Goal: Communication & Community: Answer question/provide support

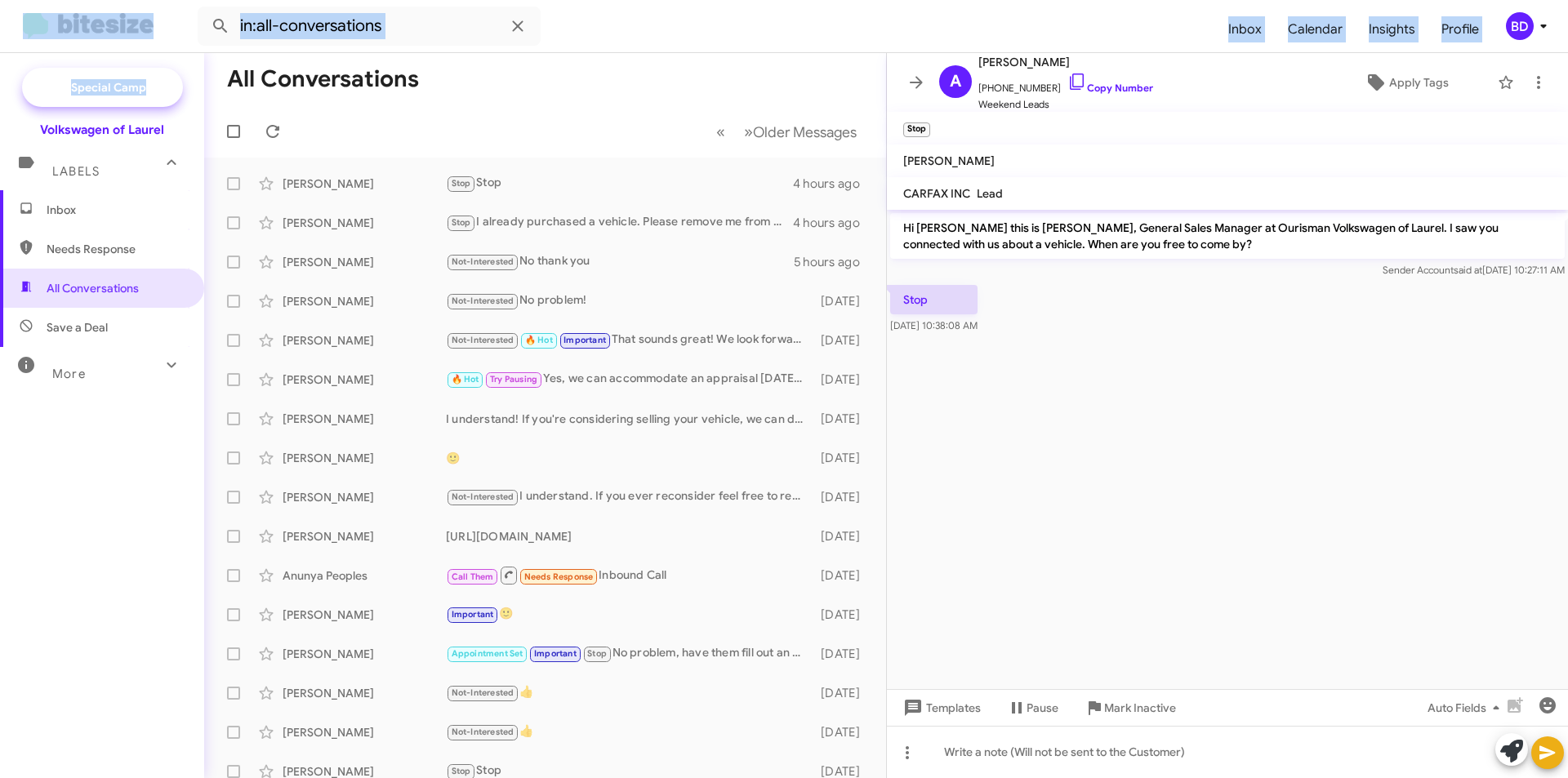
drag, startPoint x: 147, startPoint y: 41, endPoint x: 137, endPoint y: 80, distance: 40.3
click at [137, 80] on div "in:all-conversations Inbox Calendar Insights Profile BD Special Campaign Volksw…" at bounding box center [784, 389] width 1568 height 778
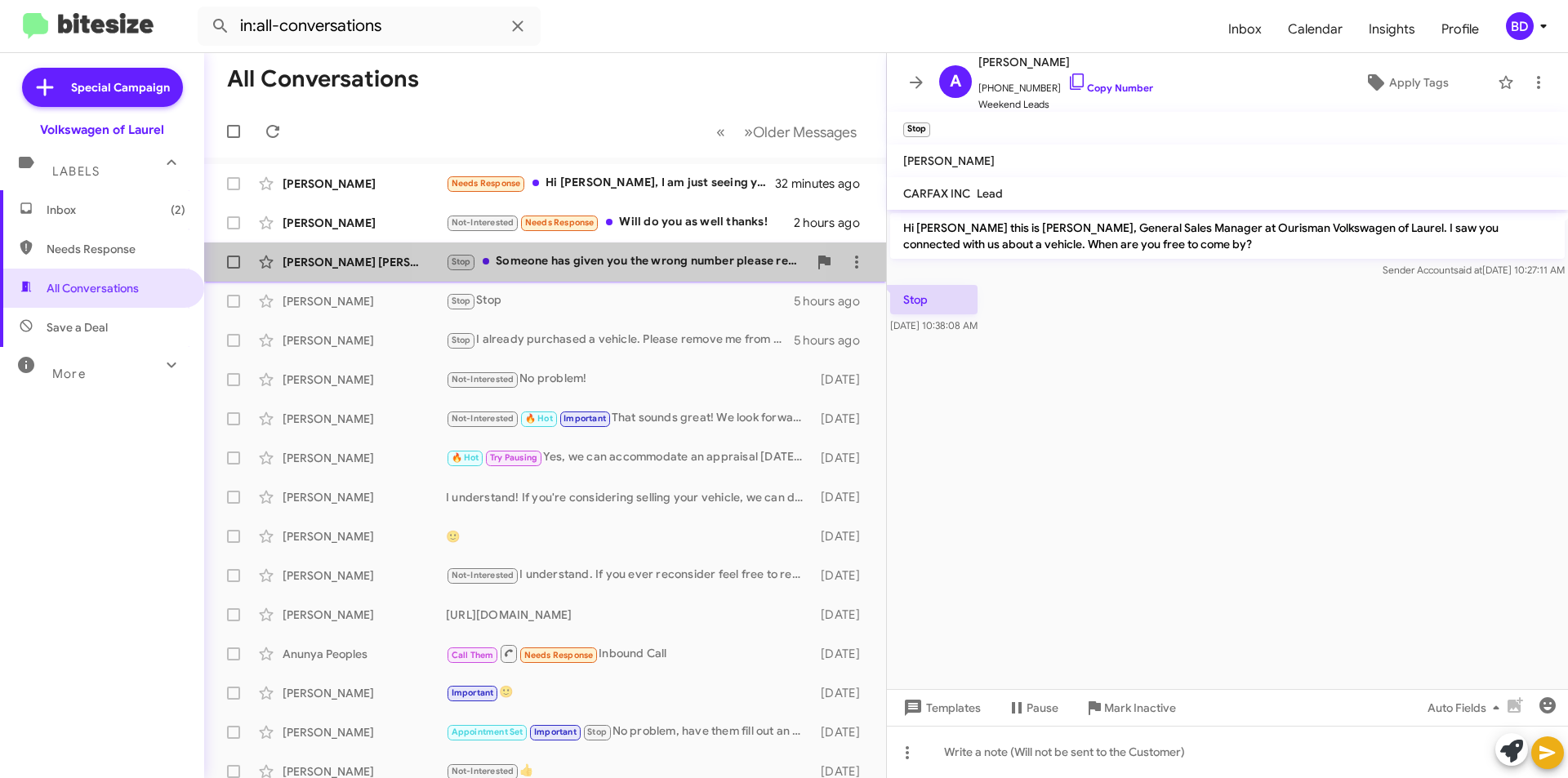
click at [560, 263] on div "Stop Someone has given you the wrong number please remove it from your records." at bounding box center [627, 261] width 362 height 19
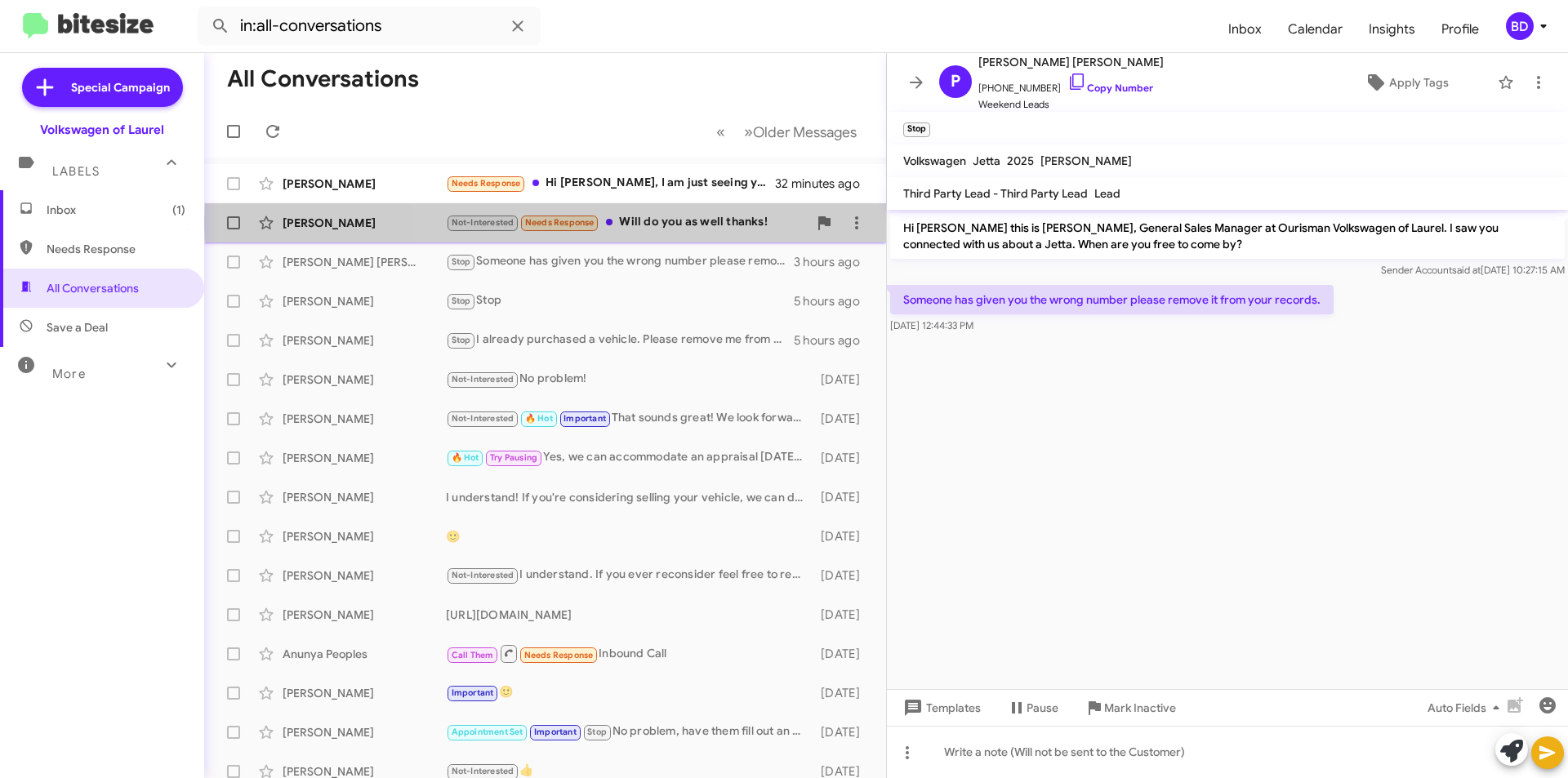
click at [671, 223] on div "Not-Interested Needs Response Will do you as well thanks!" at bounding box center [627, 222] width 362 height 19
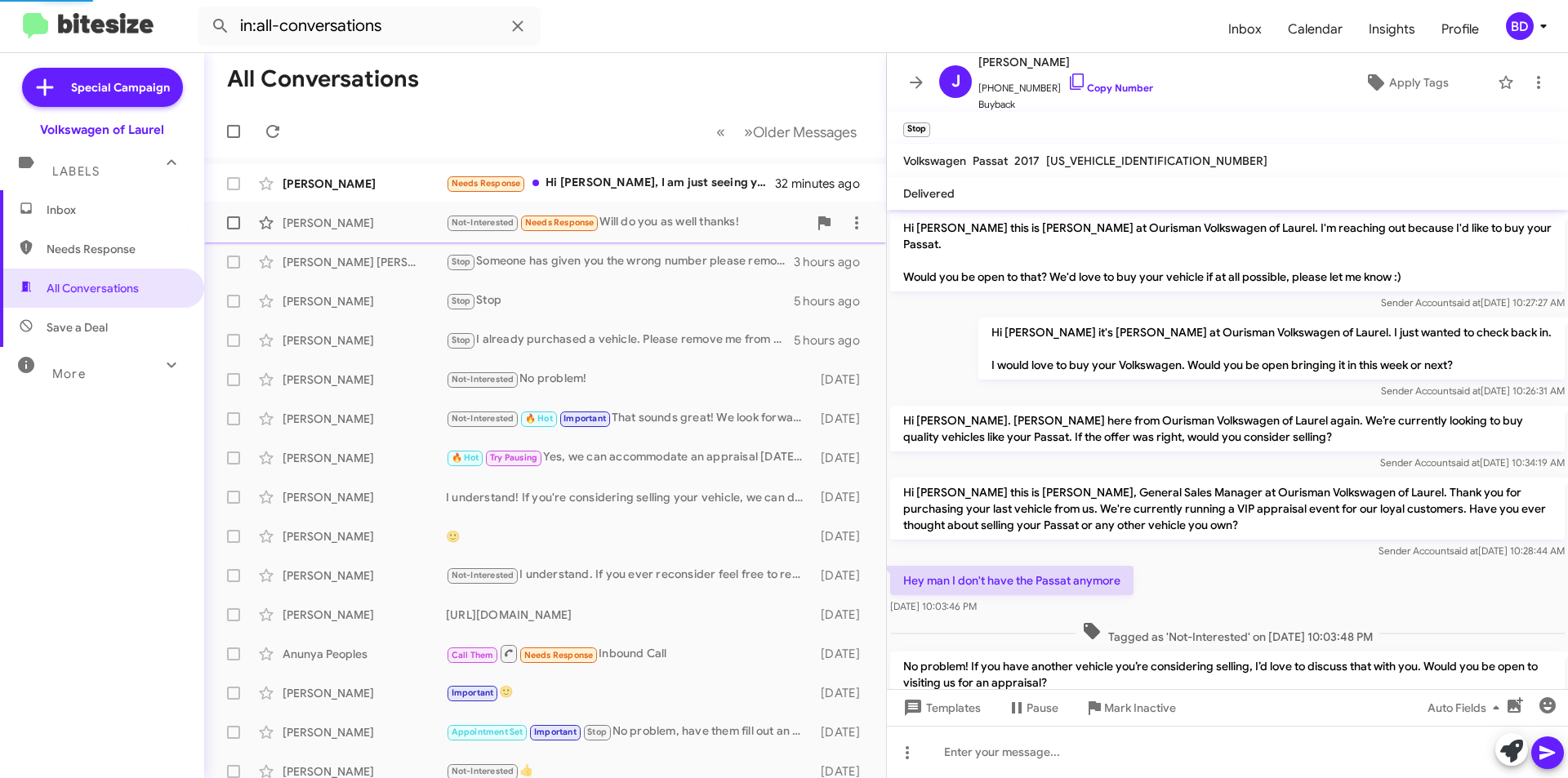
scroll to position [238, 0]
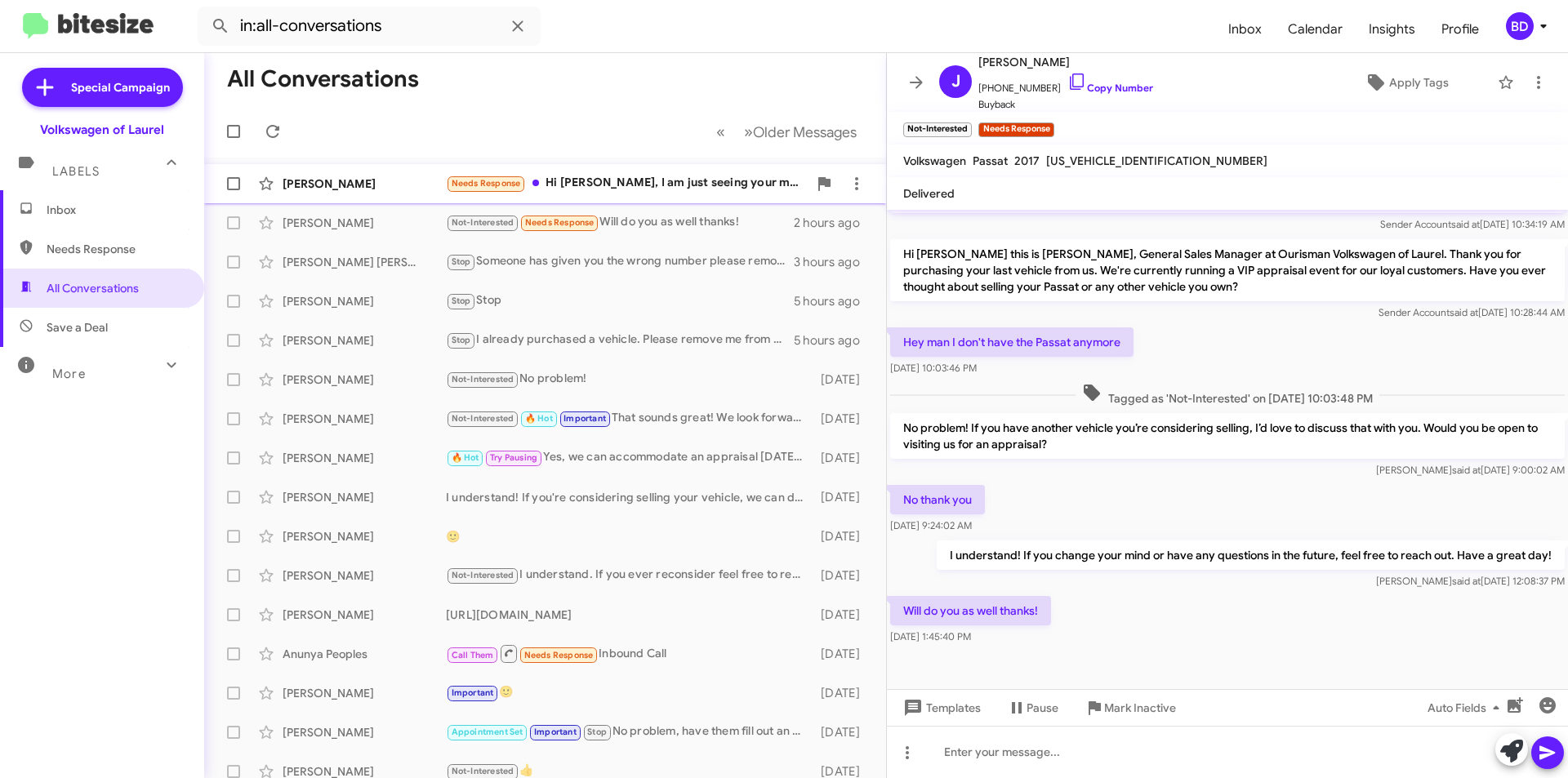
click at [627, 175] on div "Needs Response Hi [PERSON_NAME], I am just seeing your message. Is this still a…" at bounding box center [627, 183] width 362 height 19
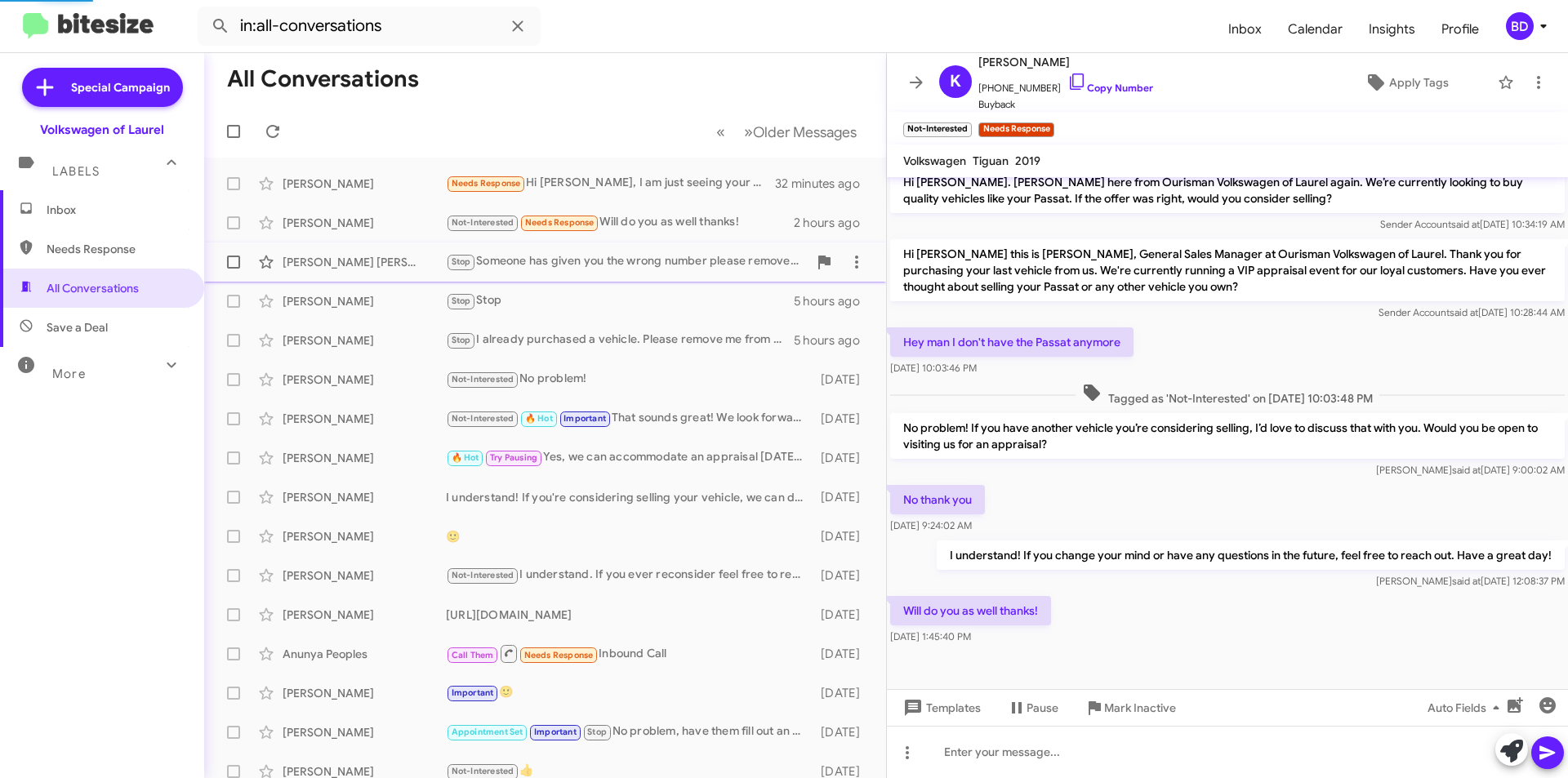
scroll to position [324, 0]
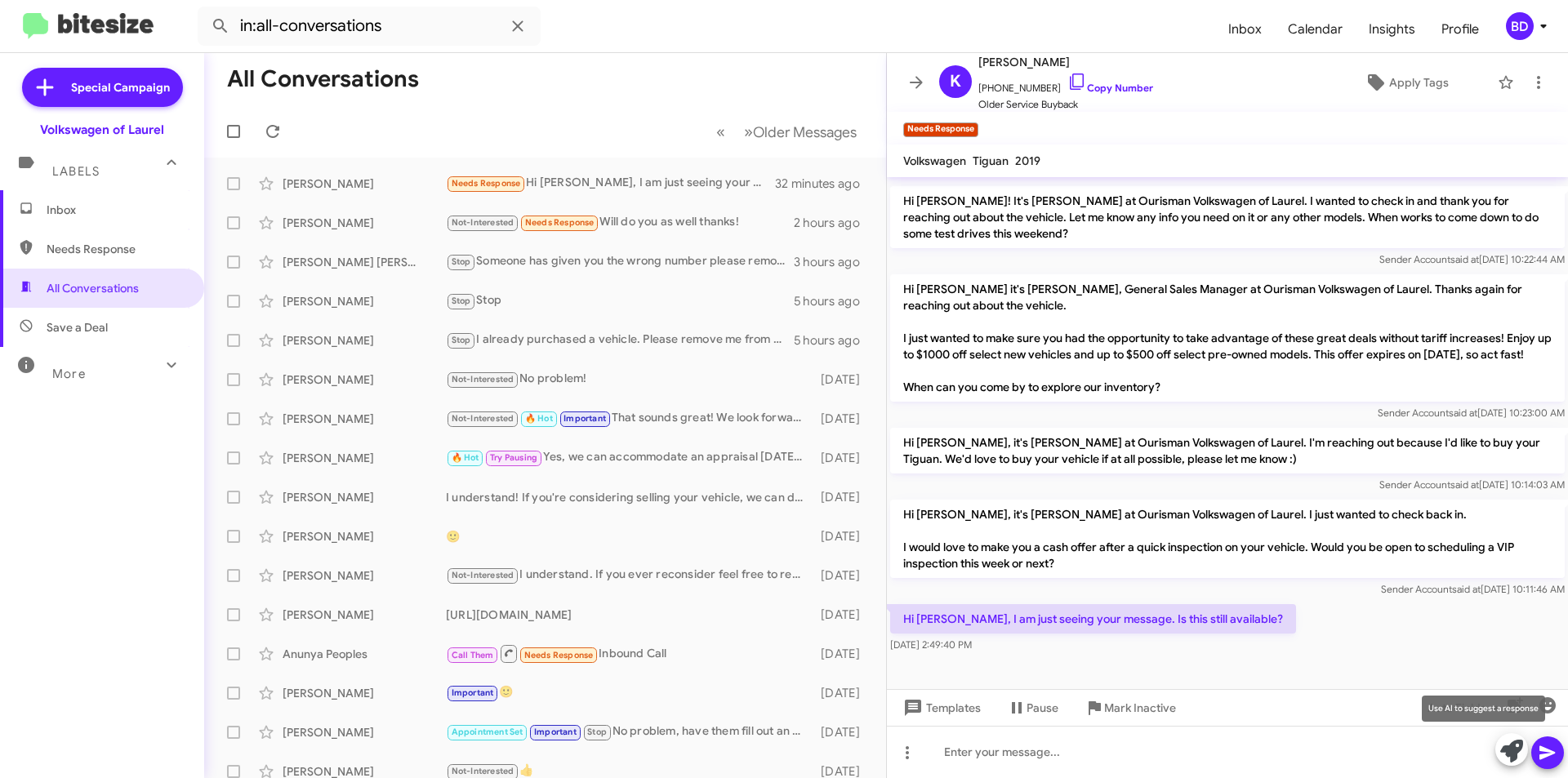
click at [1510, 750] on icon at bounding box center [1511, 751] width 22 height 22
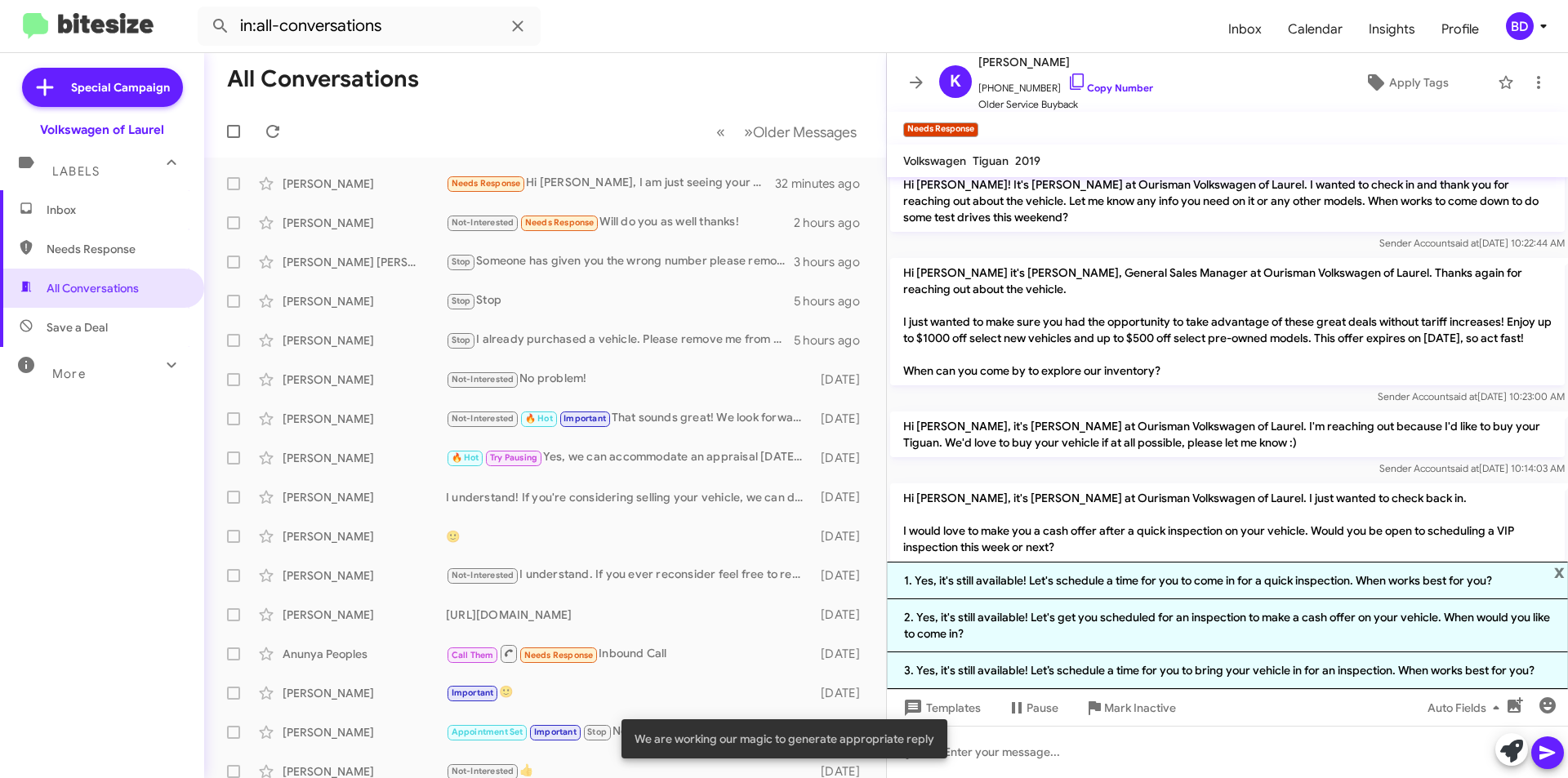
click at [1242, 582] on li "1. Yes, it's still available! Let's schedule a time for you to come in for a qu…" at bounding box center [1227, 581] width 681 height 37
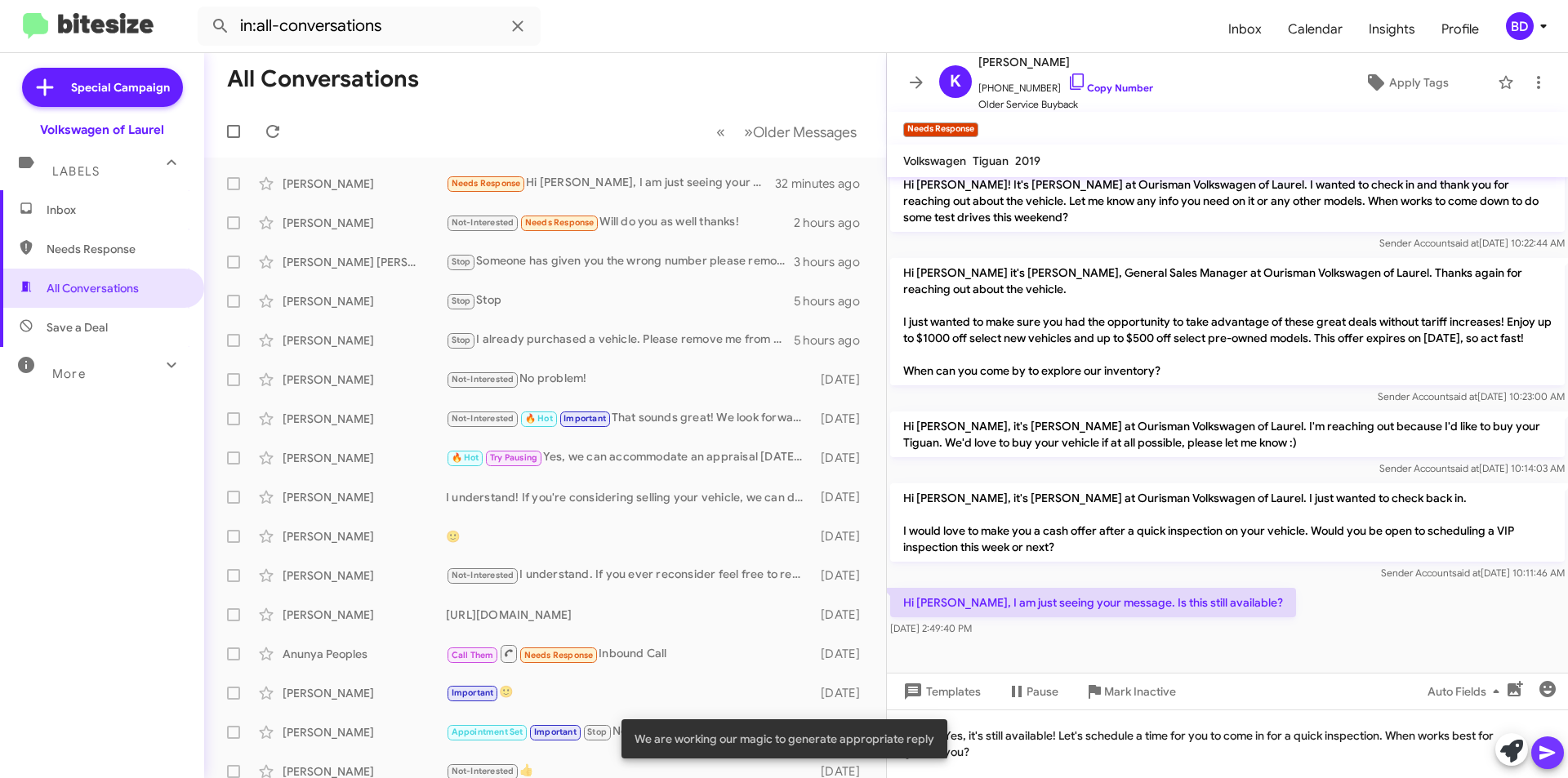
click at [1548, 758] on icon at bounding box center [1547, 753] width 20 height 20
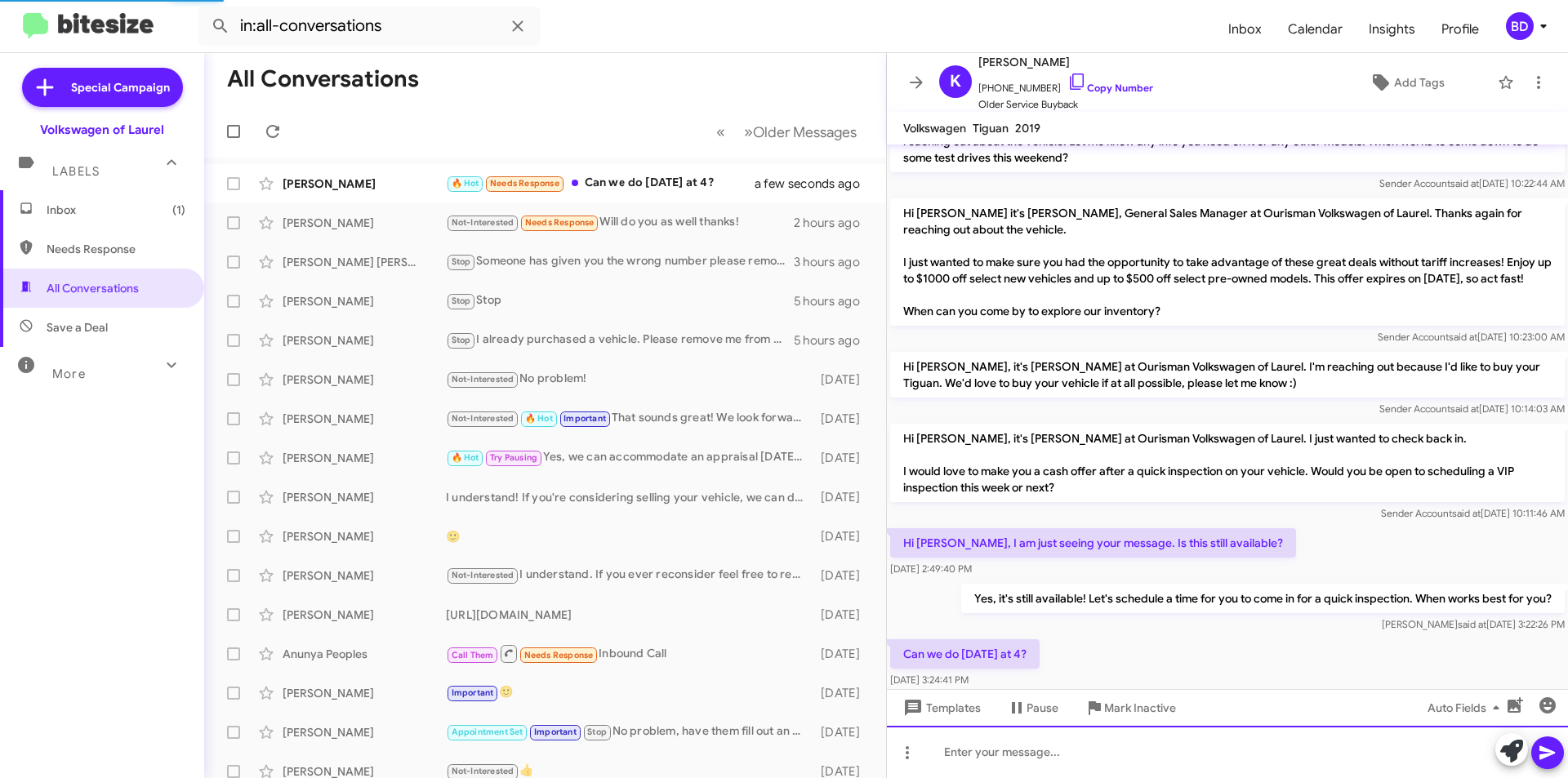
scroll to position [0, 0]
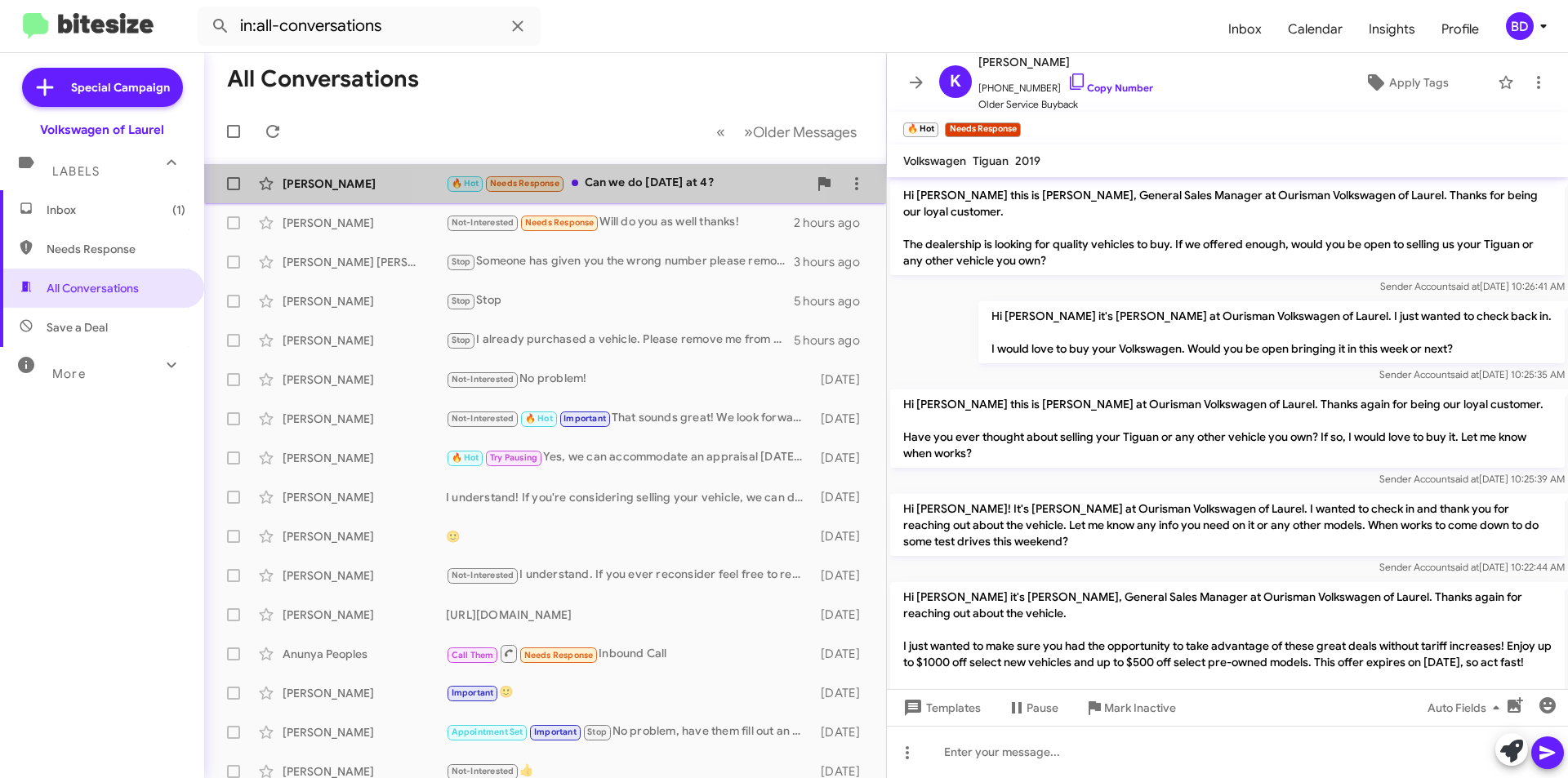
click at [625, 183] on div "🔥 Hot Needs Response Can we do [DATE] at 4?" at bounding box center [627, 183] width 362 height 19
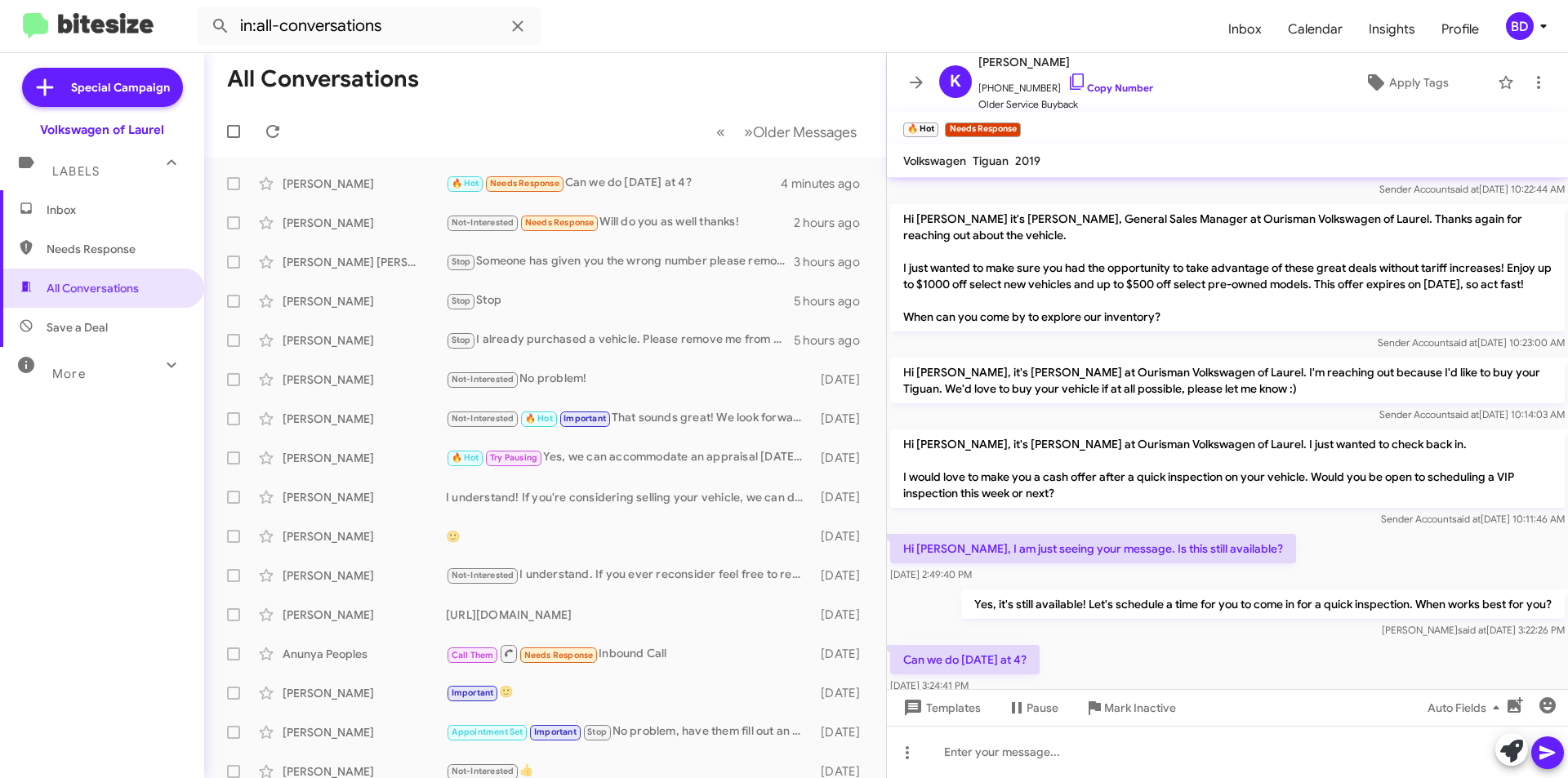
scroll to position [444, 0]
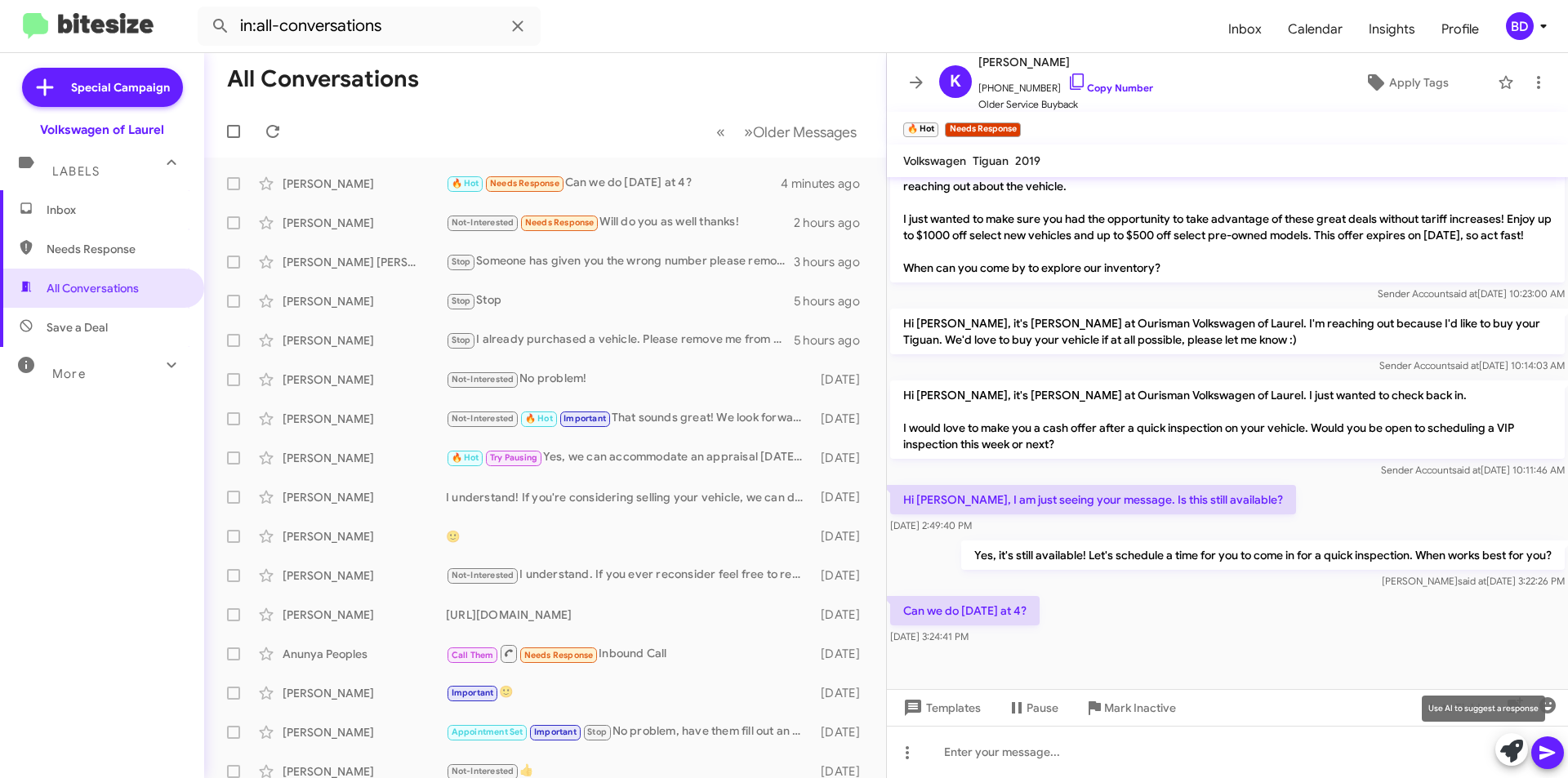
click at [1518, 753] on icon at bounding box center [1511, 751] width 22 height 22
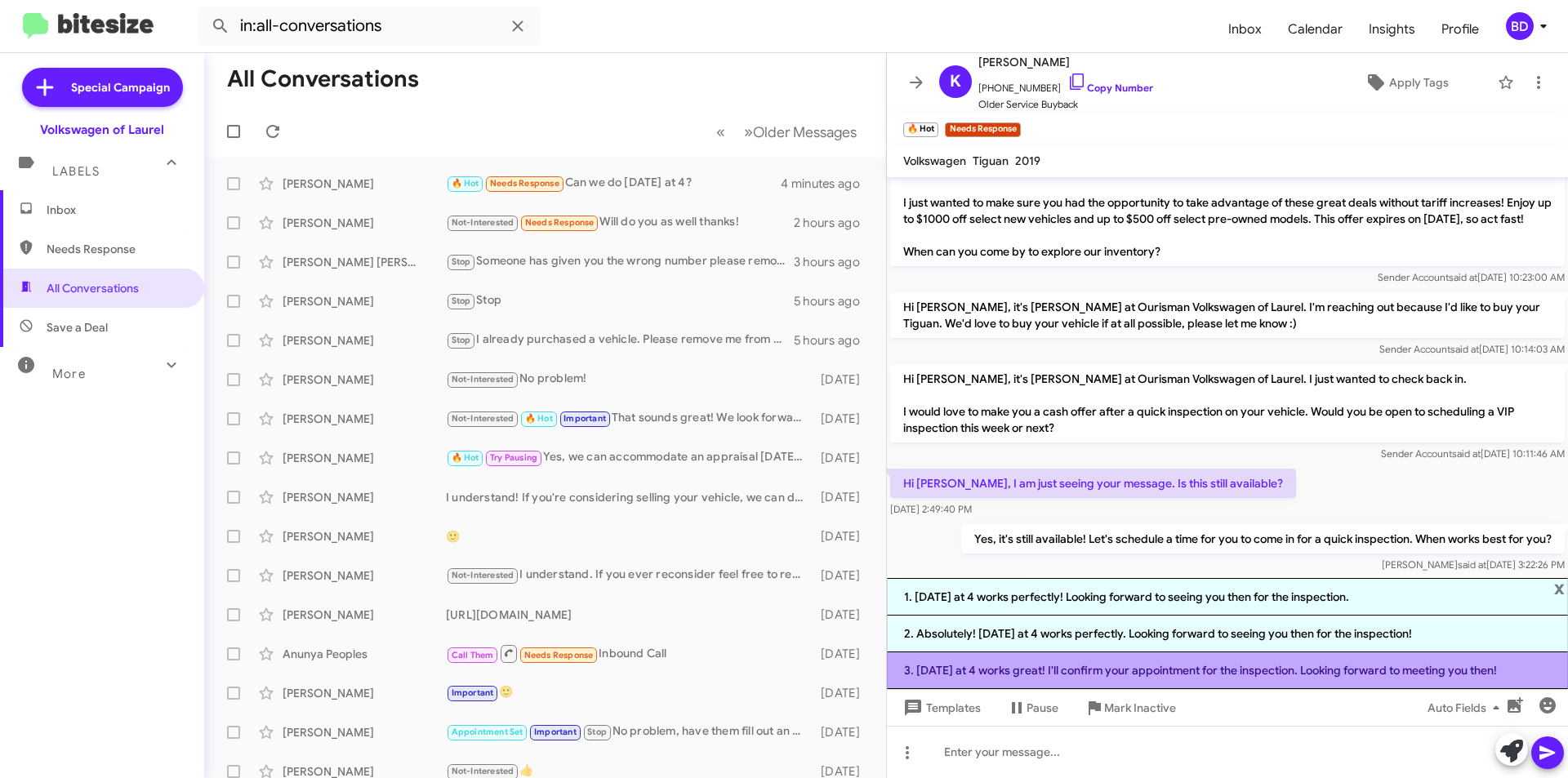
click at [1149, 673] on li "3. [DATE] at 4 works great! I'll confirm your appointment for the inspection. L…" at bounding box center [1227, 670] width 681 height 37
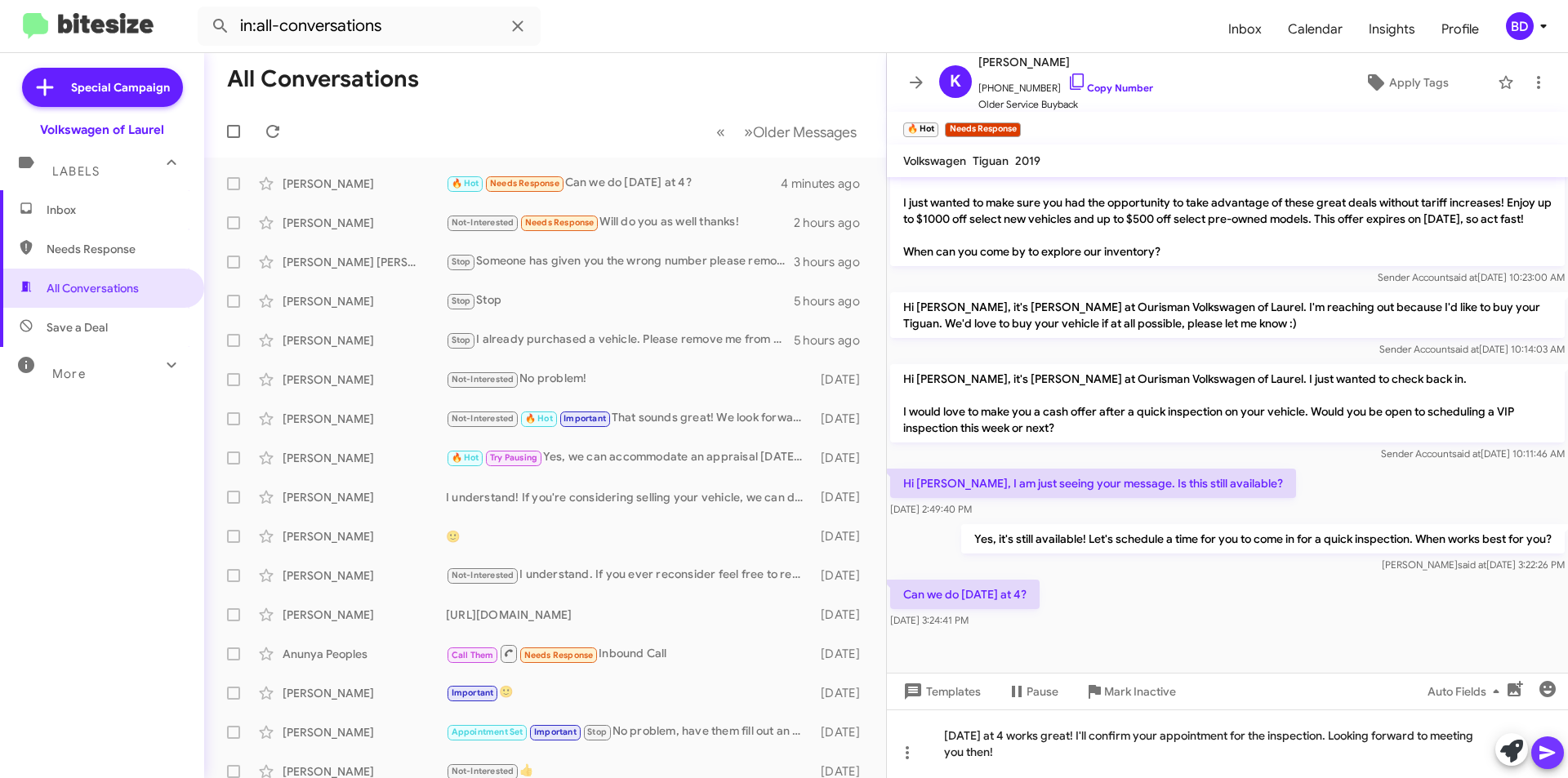
click at [1543, 761] on icon at bounding box center [1547, 753] width 20 height 20
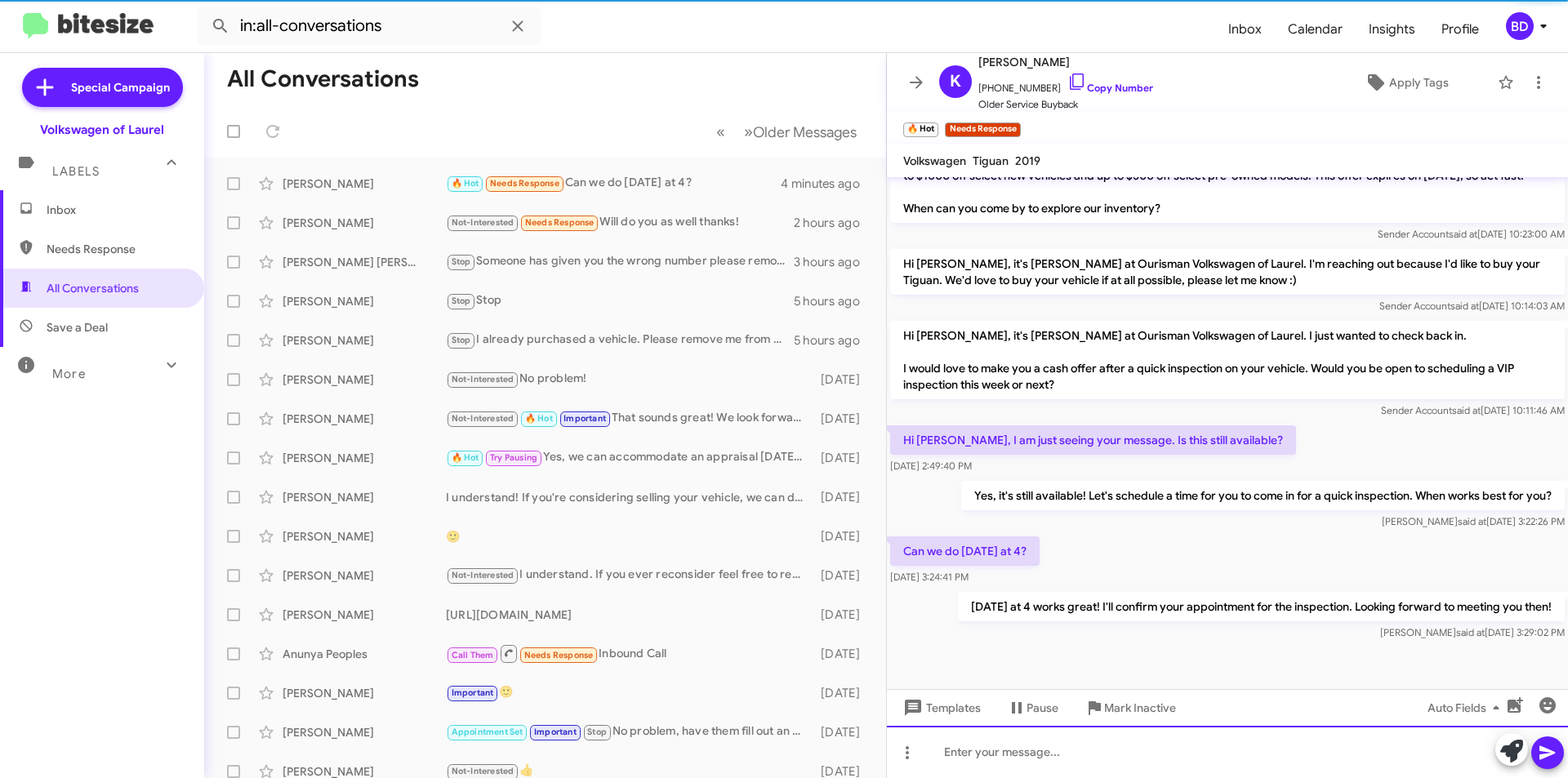
scroll to position [503, 0]
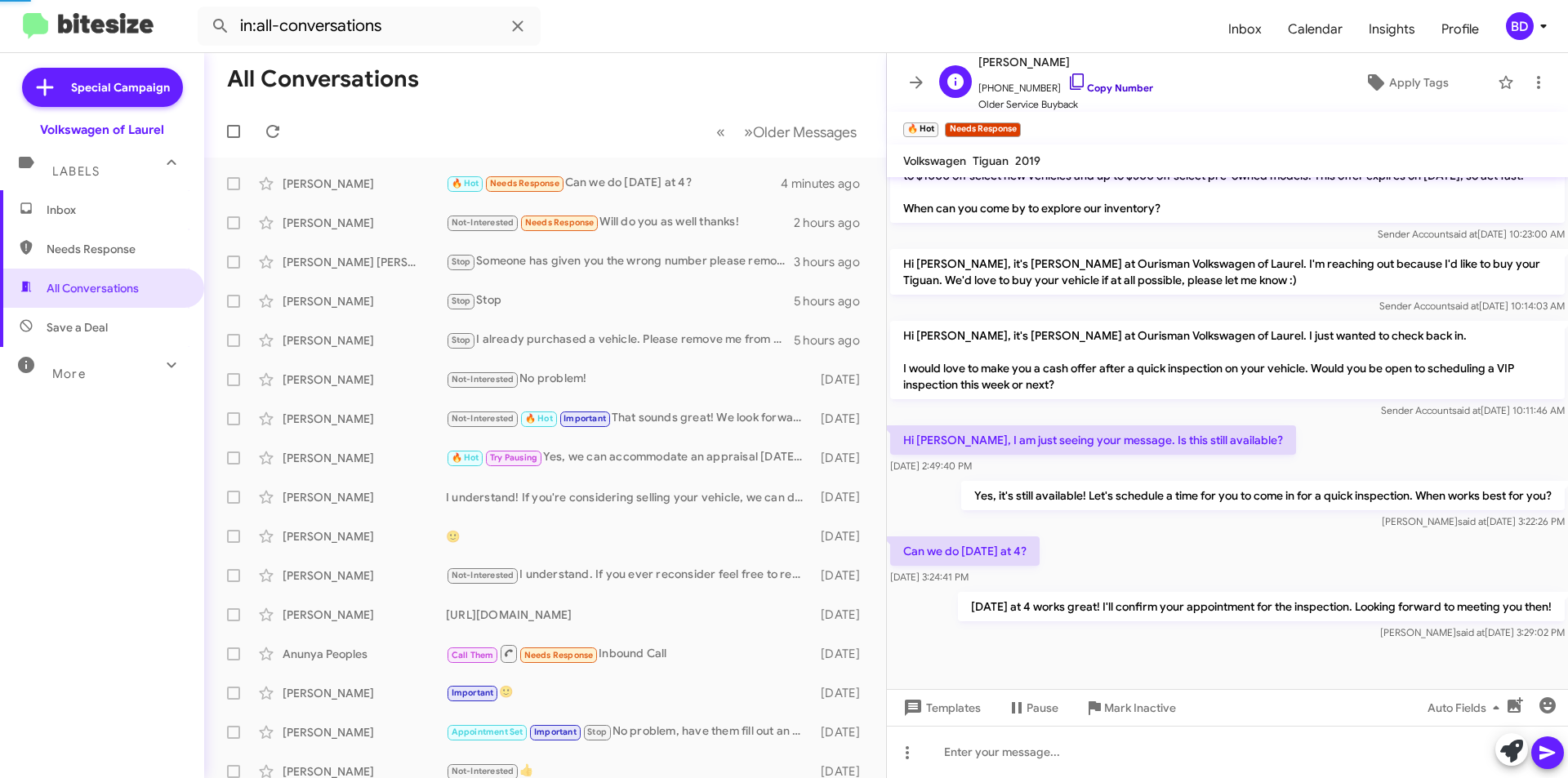
click at [1104, 86] on link "Copy Number" at bounding box center [1111, 88] width 86 height 13
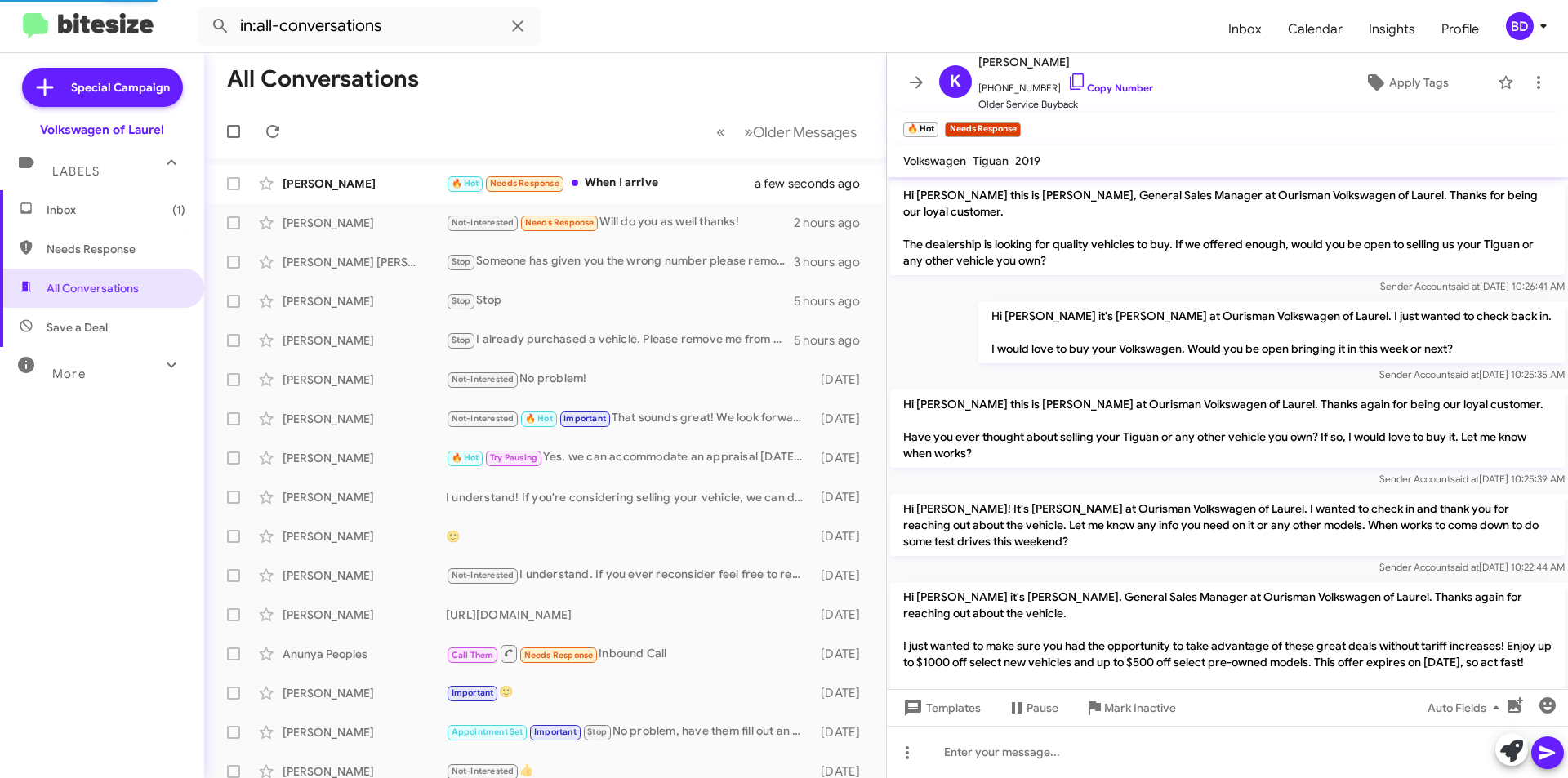
scroll to position [623, 0]
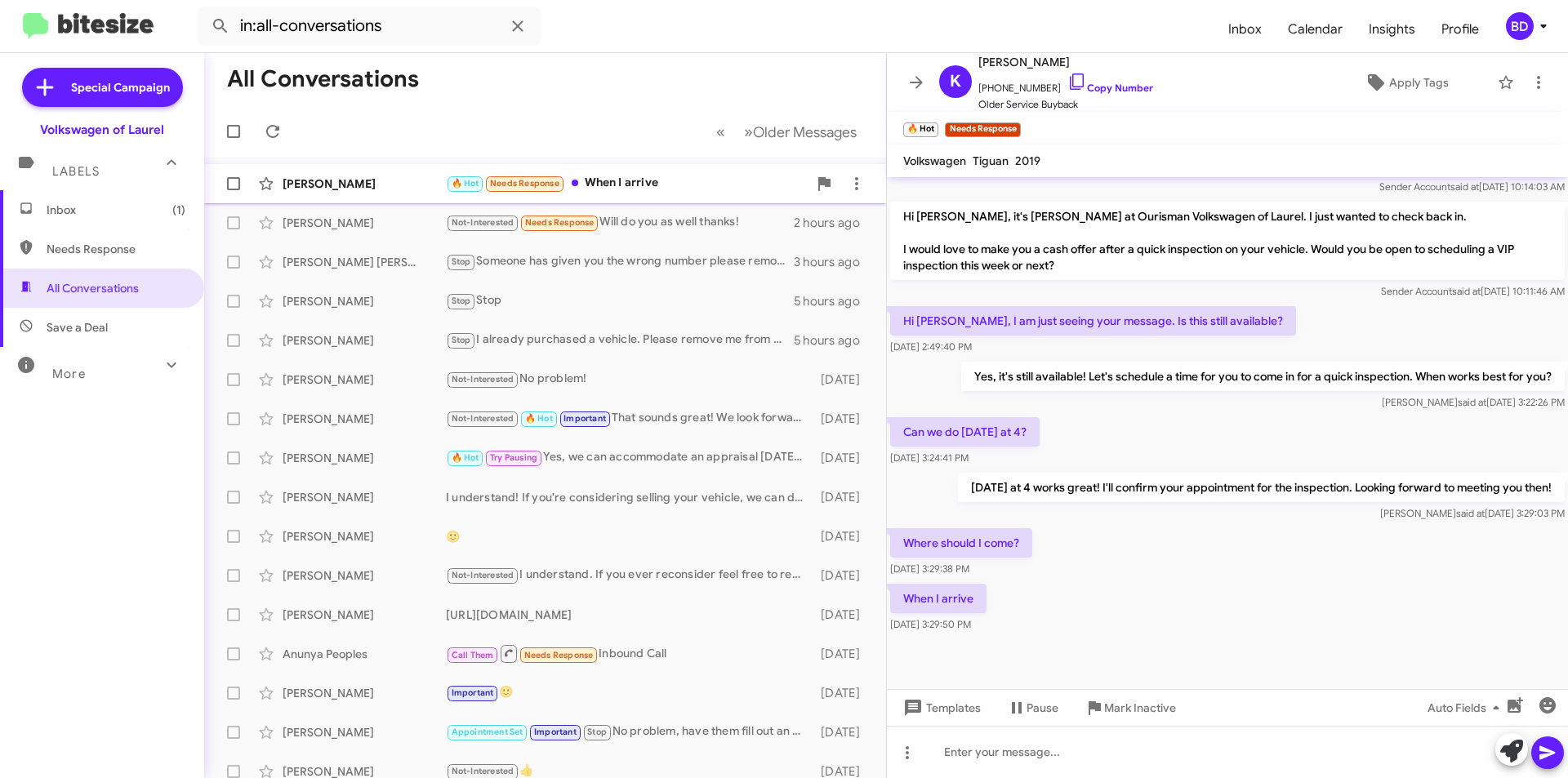
click at [597, 176] on div "🔥 Hot Needs Response When I arrive" at bounding box center [627, 183] width 362 height 19
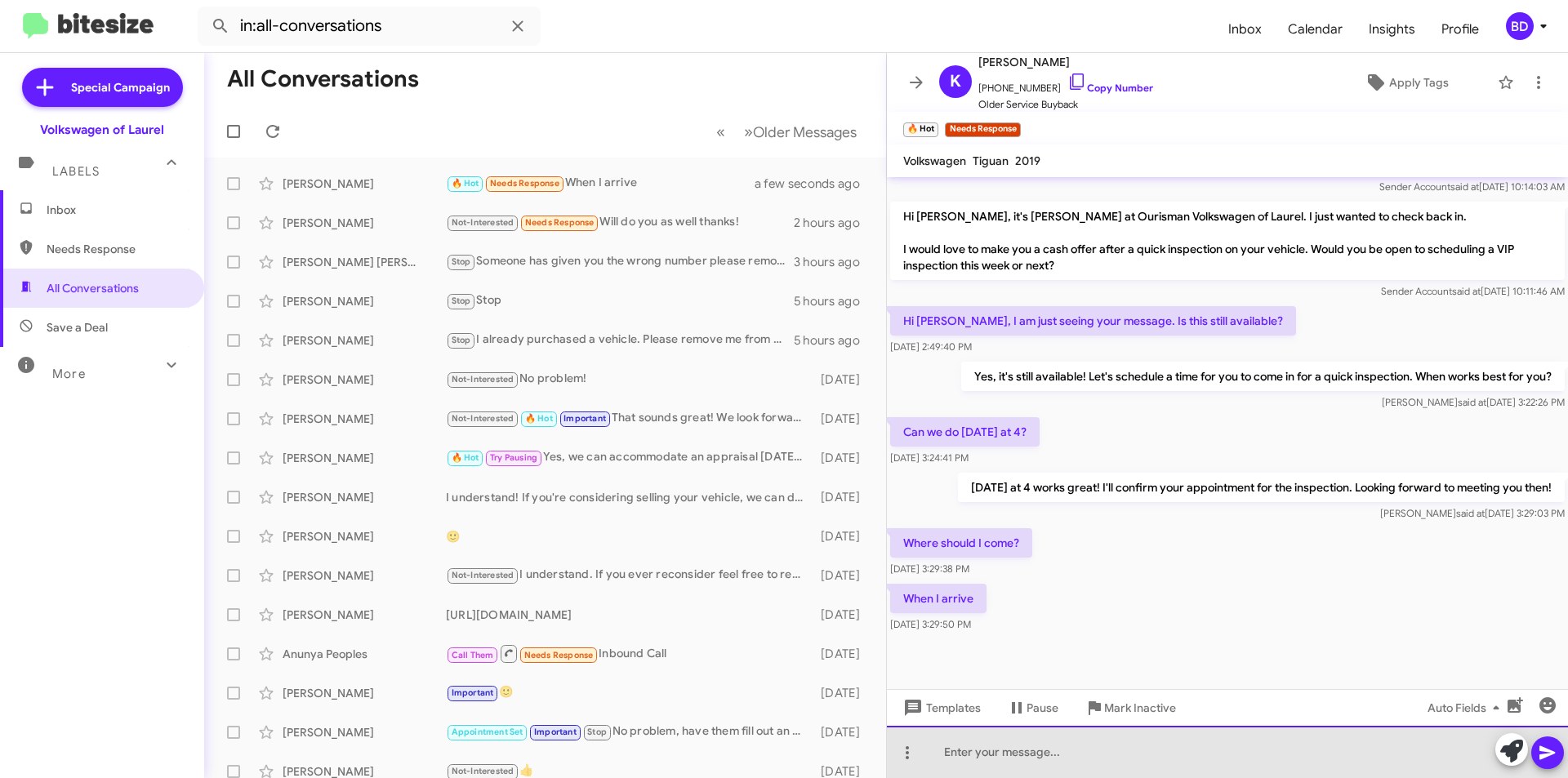
click at [1108, 752] on div at bounding box center [1227, 752] width 681 height 52
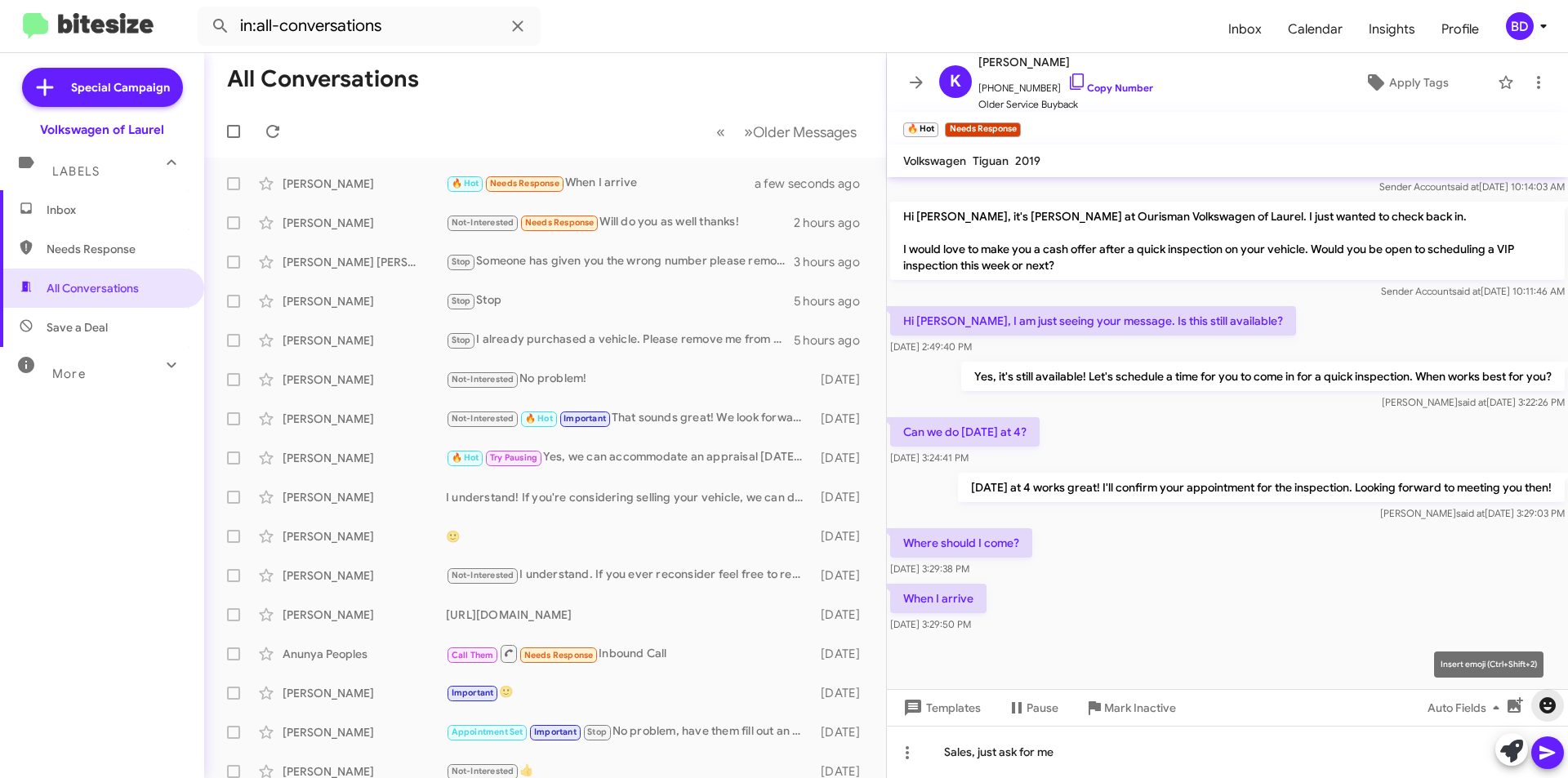
click at [1548, 705] on icon "button" at bounding box center [1547, 705] width 17 height 17
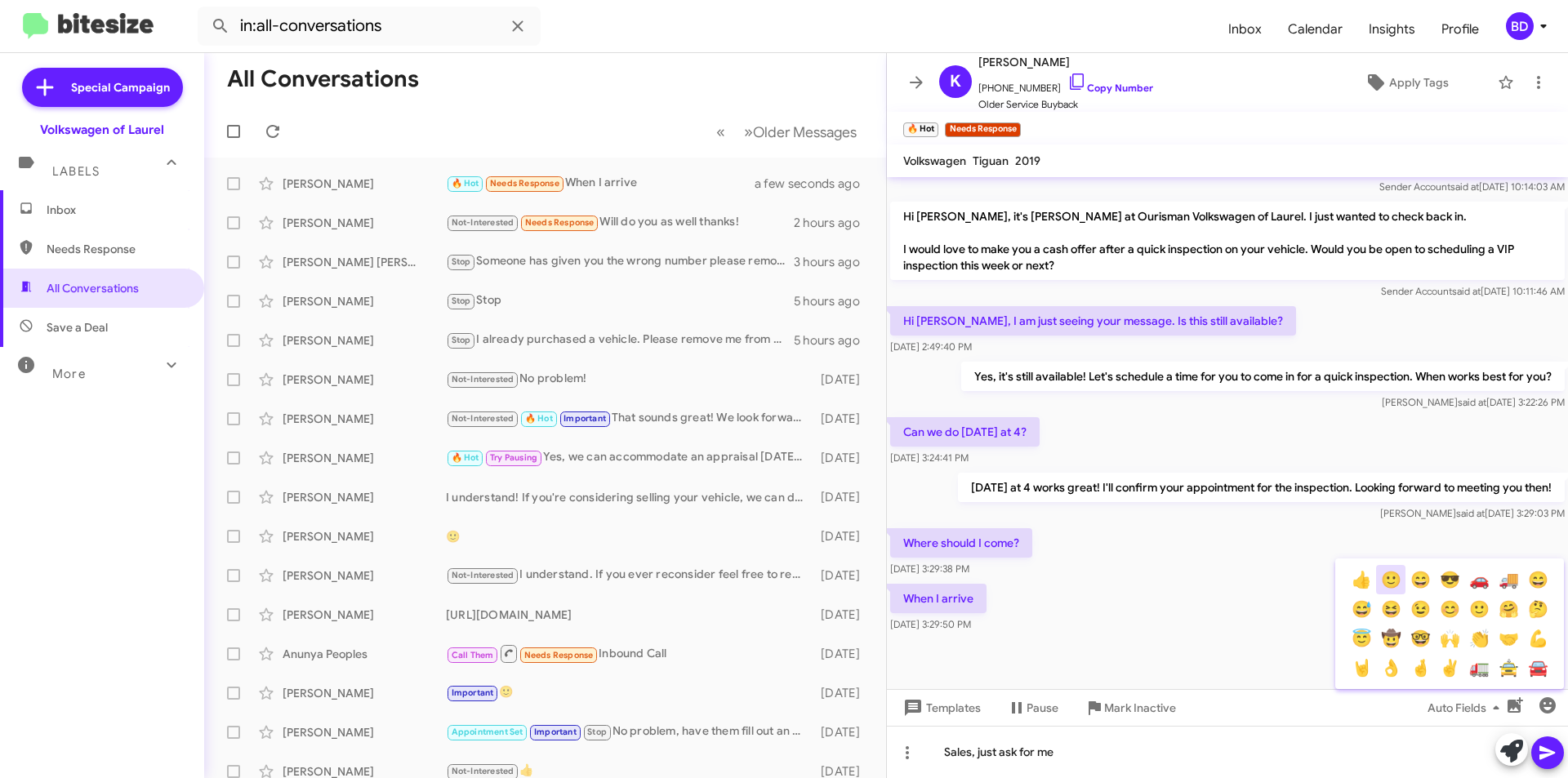
click at [1397, 583] on button "🙂" at bounding box center [1391, 580] width 29 height 29
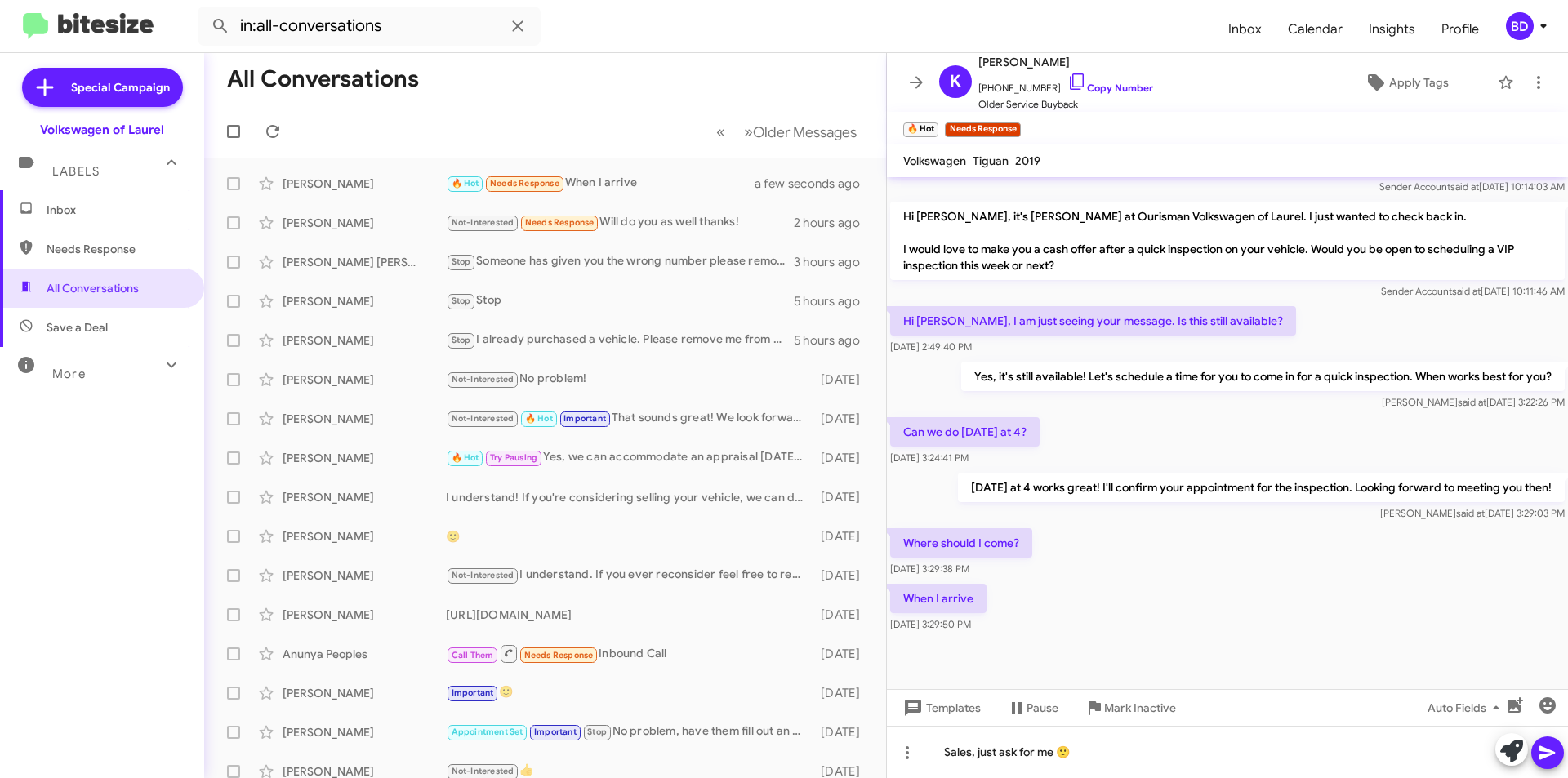
click at [1550, 751] on icon at bounding box center [1547, 754] width 16 height 14
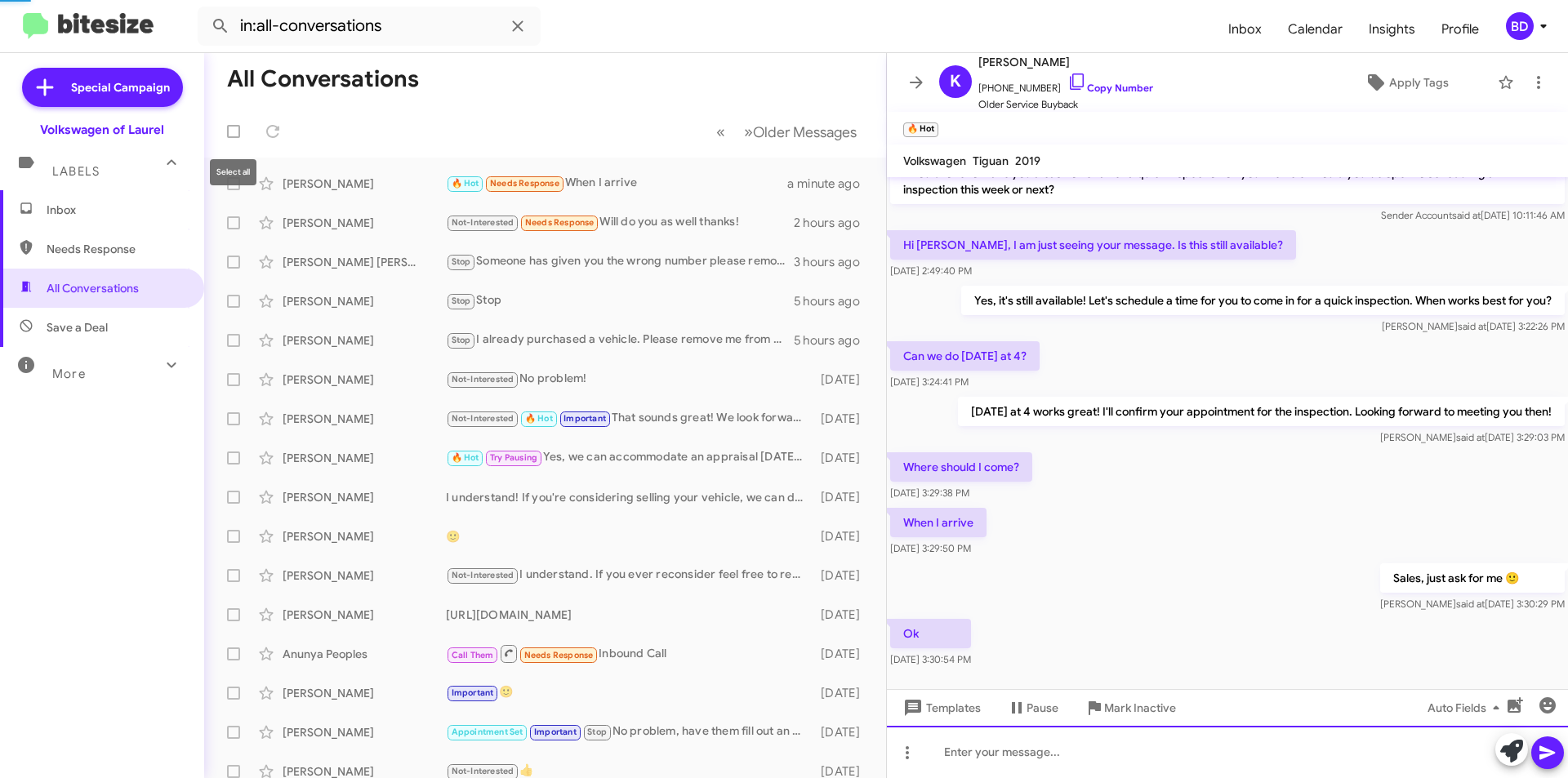
scroll to position [742, 0]
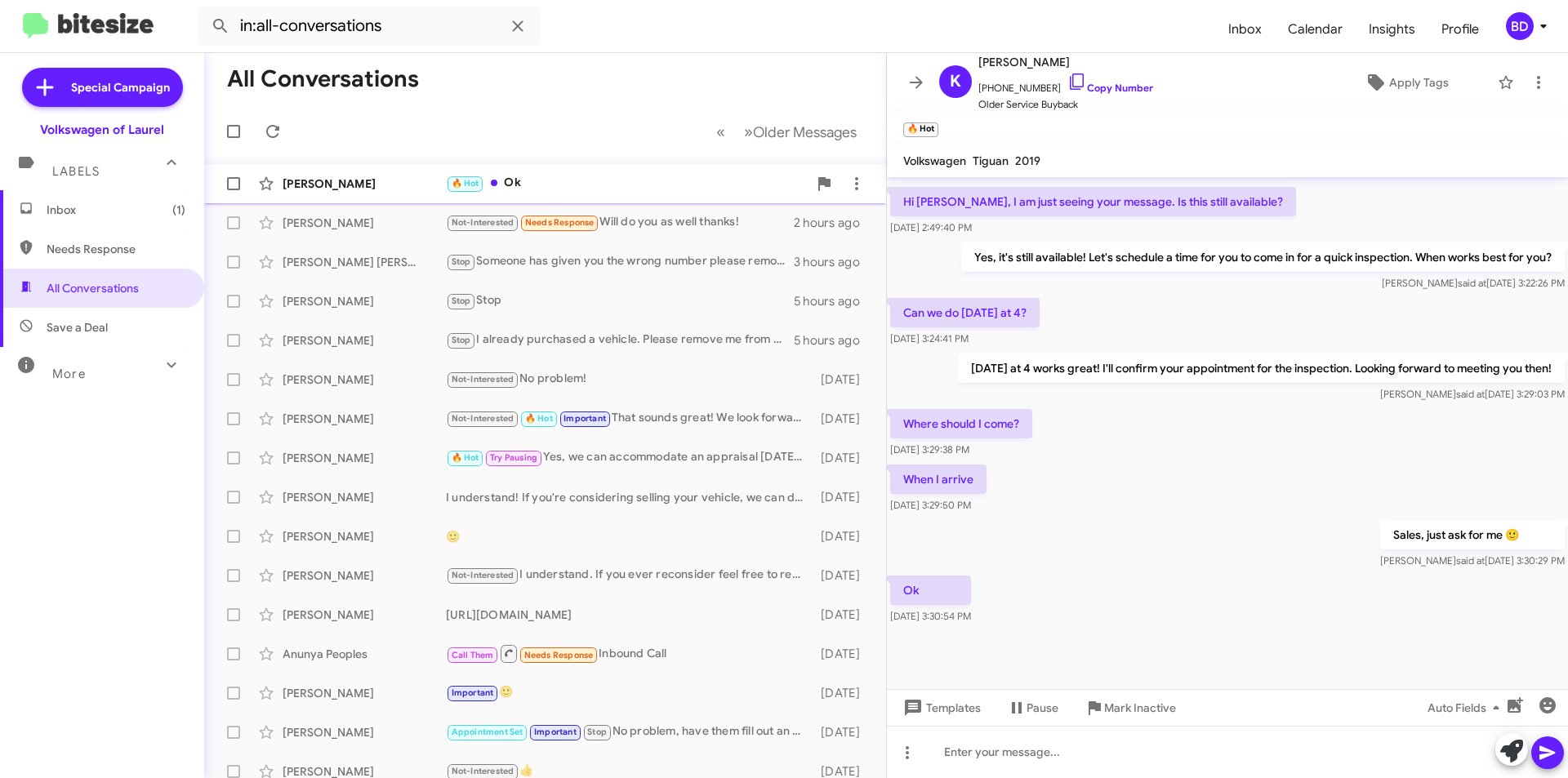
click at [603, 190] on div "🔥 Hot Ok" at bounding box center [627, 183] width 362 height 19
